Goal: Navigation & Orientation: Understand site structure

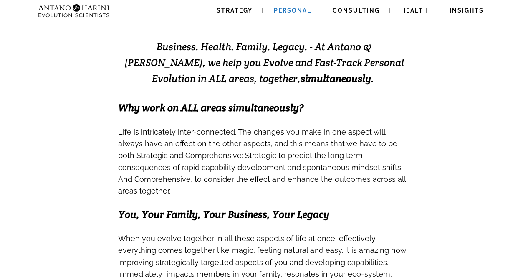
scroll to position [174, 0]
